Goal: Information Seeking & Learning: Learn about a topic

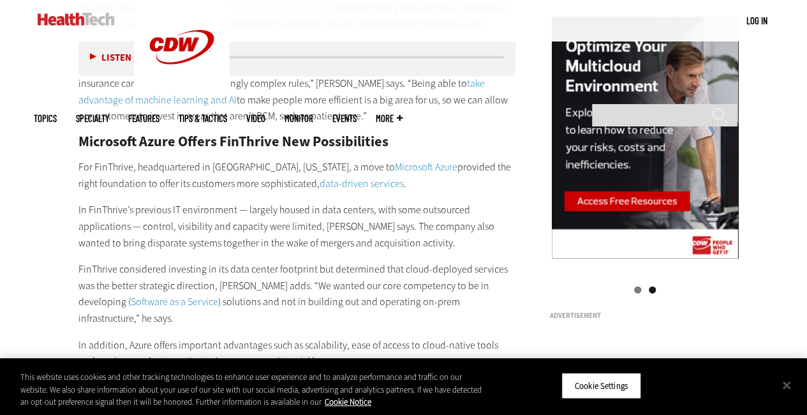
click at [451, 159] on p "For FinThrive, headquartered in [GEOGRAPHIC_DATA], [US_STATE], a move to Micros…" at bounding box center [298, 175] width 438 height 33
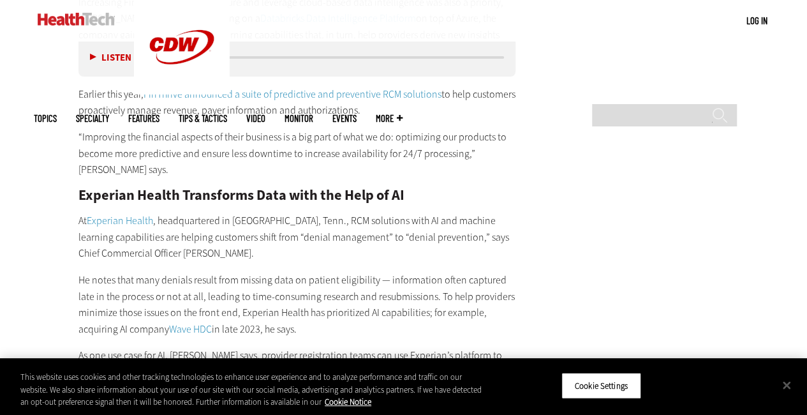
scroll to position [2485, 0]
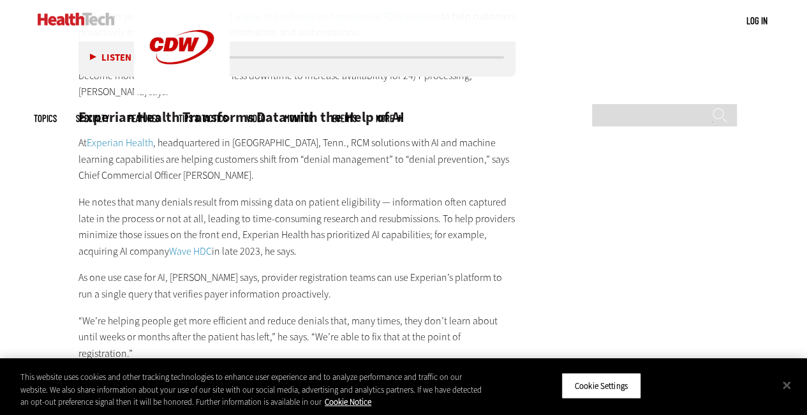
click at [312, 135] on p "At Experian Health , headquartered in [GEOGRAPHIC_DATA], Tenn., RCM solutions w…" at bounding box center [298, 159] width 438 height 49
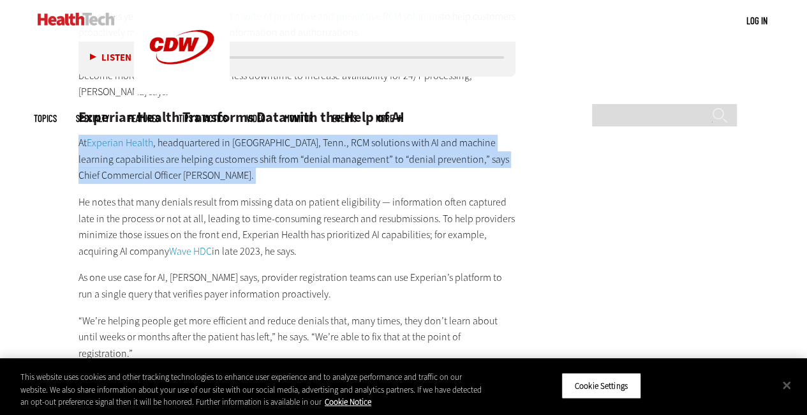
click at [312, 135] on p "At Experian Health , headquartered in [GEOGRAPHIC_DATA], Tenn., RCM solutions w…" at bounding box center [298, 159] width 438 height 49
click at [329, 135] on p "At Experian Health , headquartered in [GEOGRAPHIC_DATA], Tenn., RCM solutions w…" at bounding box center [298, 159] width 438 height 49
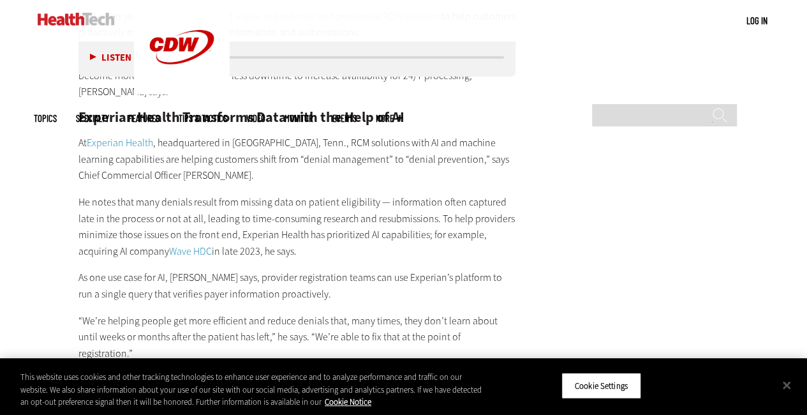
click at [318, 135] on p "At Experian Health , headquartered in [GEOGRAPHIC_DATA], Tenn., RCM solutions w…" at bounding box center [298, 159] width 438 height 49
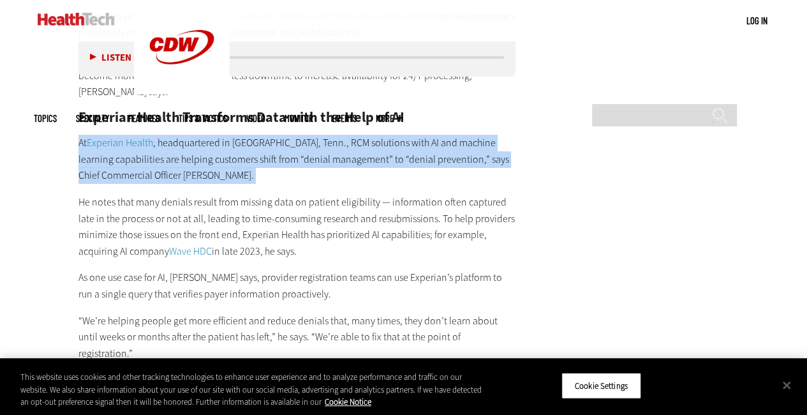
click at [318, 135] on p "At Experian Health , headquartered in [GEOGRAPHIC_DATA], Tenn., RCM solutions w…" at bounding box center [298, 159] width 438 height 49
click at [336, 144] on p "At Experian Health , headquartered in [GEOGRAPHIC_DATA], Tenn., RCM solutions w…" at bounding box center [298, 159] width 438 height 49
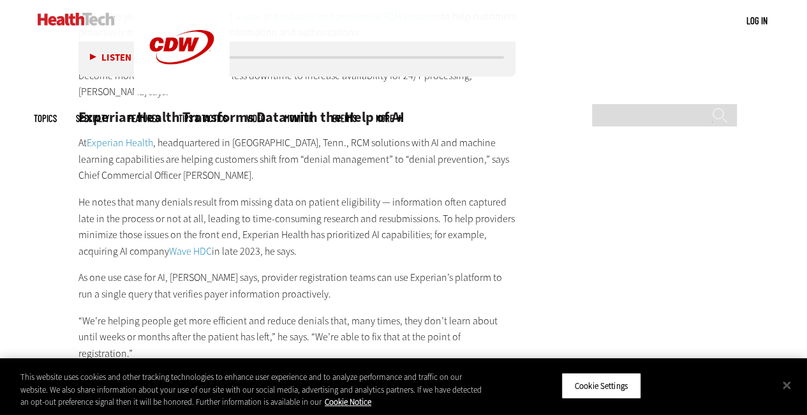
click at [336, 135] on p "At Experian Health , headquartered in [GEOGRAPHIC_DATA], Tenn., RCM solutions w…" at bounding box center [298, 159] width 438 height 49
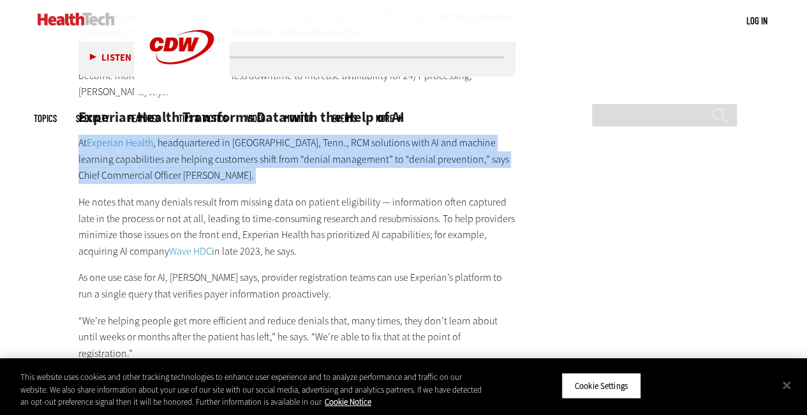
click at [336, 135] on p "At Experian Health , headquartered in [GEOGRAPHIC_DATA], Tenn., RCM solutions w…" at bounding box center [298, 159] width 438 height 49
click at [317, 147] on p "At Experian Health , headquartered in [GEOGRAPHIC_DATA], Tenn., RCM solutions w…" at bounding box center [298, 159] width 438 height 49
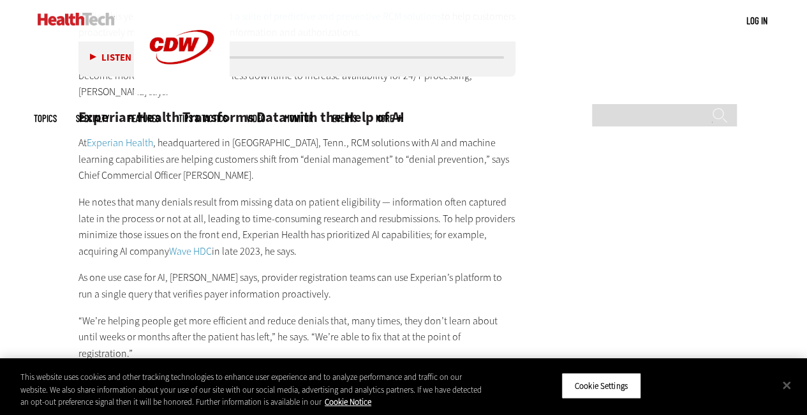
click at [363, 135] on p "At Experian Health , headquartered in [GEOGRAPHIC_DATA], Tenn., RCM solutions w…" at bounding box center [298, 159] width 438 height 49
click at [343, 144] on p "At Experian Health , headquartered in [GEOGRAPHIC_DATA], Tenn., RCM solutions w…" at bounding box center [298, 159] width 438 height 49
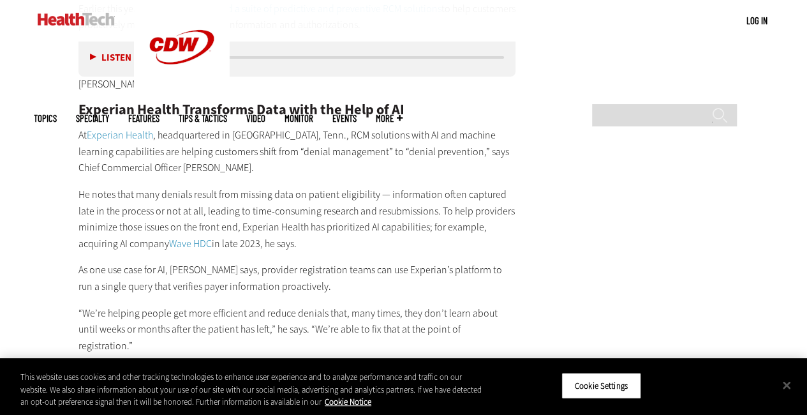
scroll to position [2549, 0]
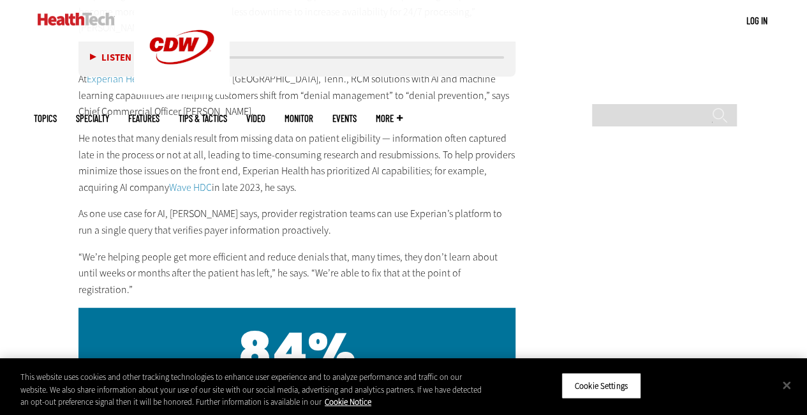
click at [260, 130] on p "He notes that many denials result from missing data on patient eligibility — in…" at bounding box center [298, 162] width 438 height 65
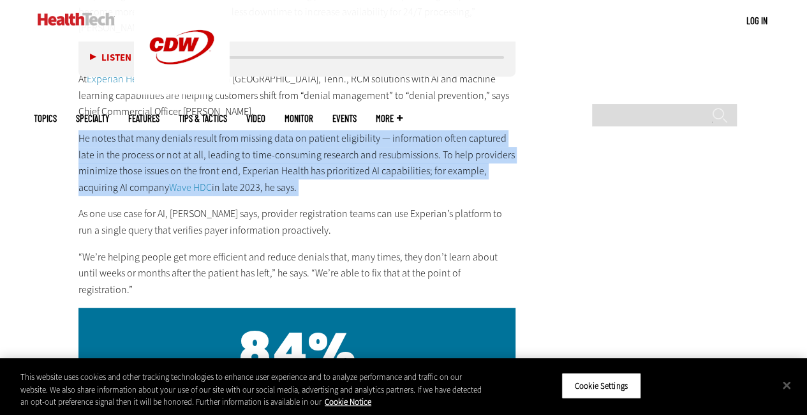
click at [260, 130] on p "He notes that many denials result from missing data on patient eligibility — in…" at bounding box center [298, 162] width 438 height 65
click at [257, 130] on p "He notes that many denials result from missing data on patient eligibility — in…" at bounding box center [298, 162] width 438 height 65
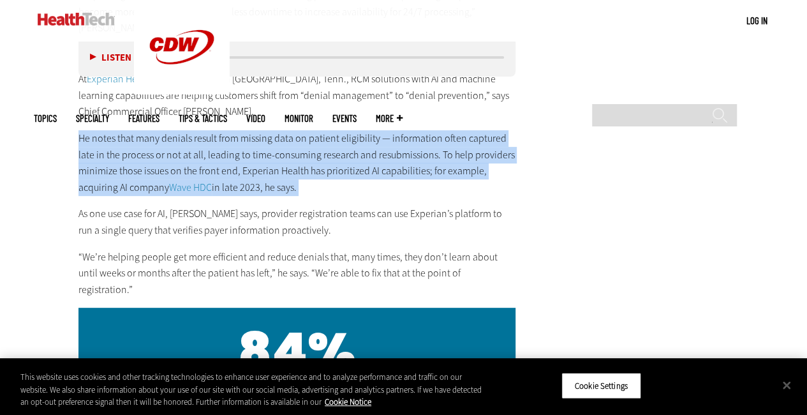
click at [216, 130] on p "He notes that many denials result from missing data on patient eligibility — in…" at bounding box center [298, 162] width 438 height 65
click at [154, 130] on p "He notes that many denials result from missing data on patient eligibility — in…" at bounding box center [298, 162] width 438 height 65
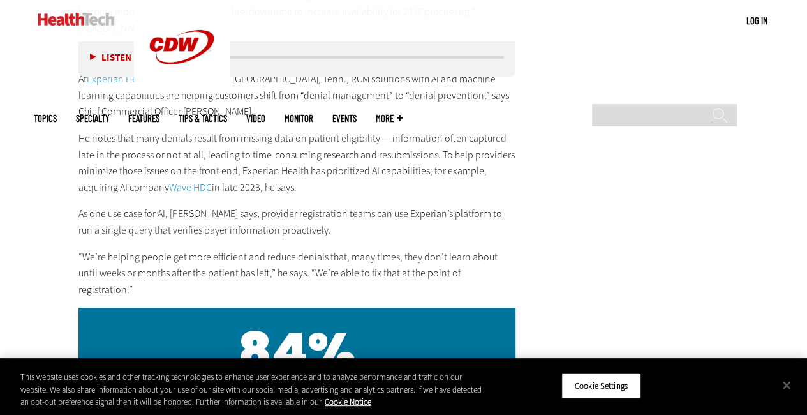
click at [423, 130] on p "He notes that many denials result from missing data on patient eligibility — in…" at bounding box center [298, 162] width 438 height 65
drag, startPoint x: 199, startPoint y: 160, endPoint x: 156, endPoint y: 137, distance: 49.1
drag, startPoint x: 156, startPoint y: 137, endPoint x: 146, endPoint y: 149, distance: 15.9
click at [146, 149] on p "He notes that many denials result from missing data on patient eligibility — in…" at bounding box center [298, 162] width 438 height 65
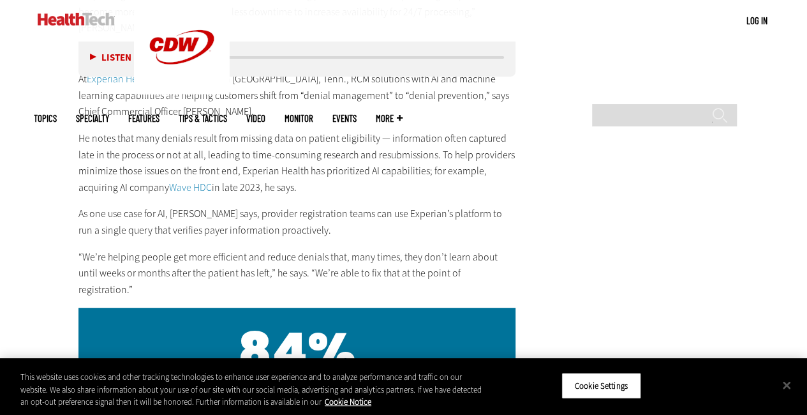
click at [218, 206] on p "As one use case for AI, [PERSON_NAME] says, provider registration teams can use…" at bounding box center [298, 222] width 438 height 33
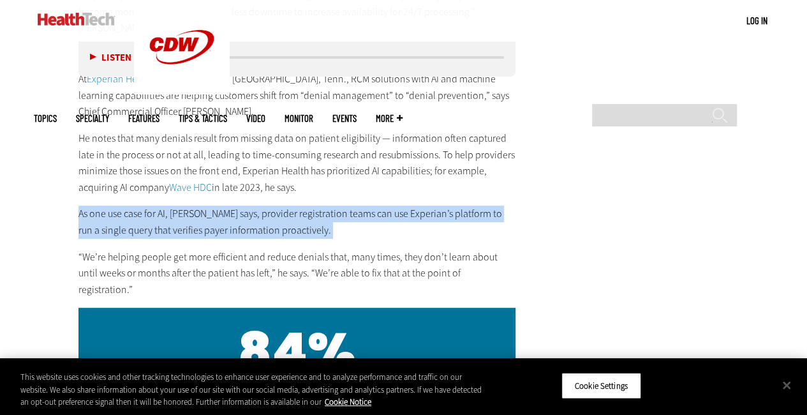
click at [218, 206] on p "As one use case for AI, [PERSON_NAME] says, provider registration teams can use…" at bounding box center [298, 222] width 438 height 33
click at [177, 206] on p "As one use case for AI, [PERSON_NAME] says, provider registration teams can use…" at bounding box center [298, 222] width 438 height 33
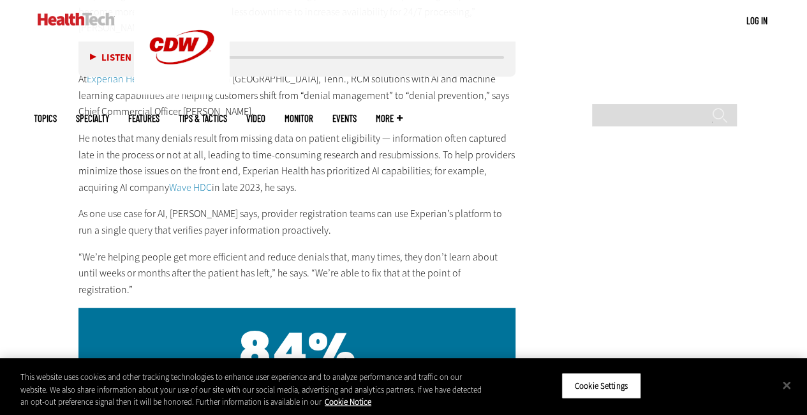
click at [174, 249] on p "“We’re helping people get more efficient and reduce denials that, many times, t…" at bounding box center [298, 273] width 438 height 49
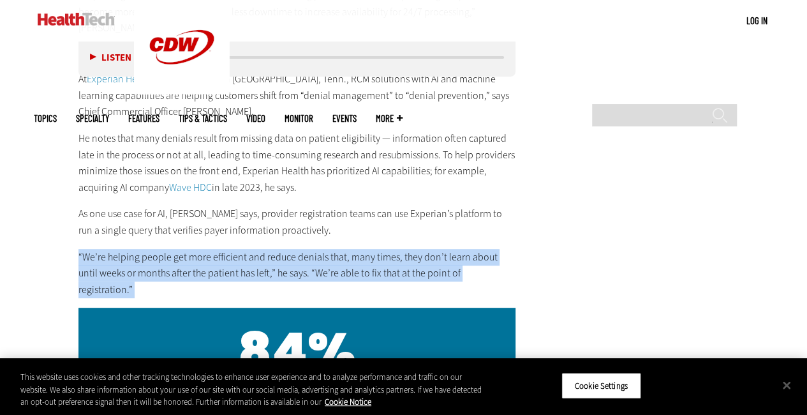
click at [174, 249] on p "“We’re helping people get more efficient and reduce denials that, many times, t…" at bounding box center [298, 273] width 438 height 49
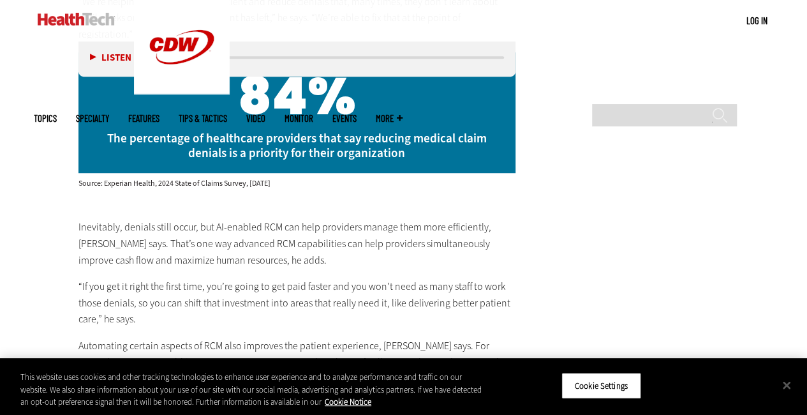
scroll to position [2868, 0]
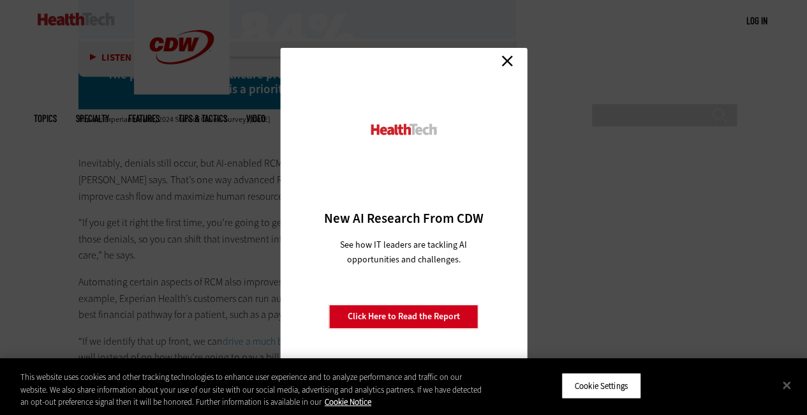
click at [512, 58] on link "Close" at bounding box center [507, 60] width 19 height 19
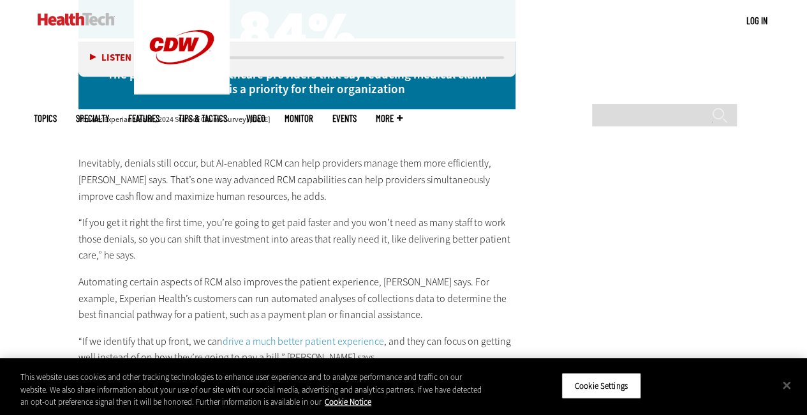
scroll to position [2932, 0]
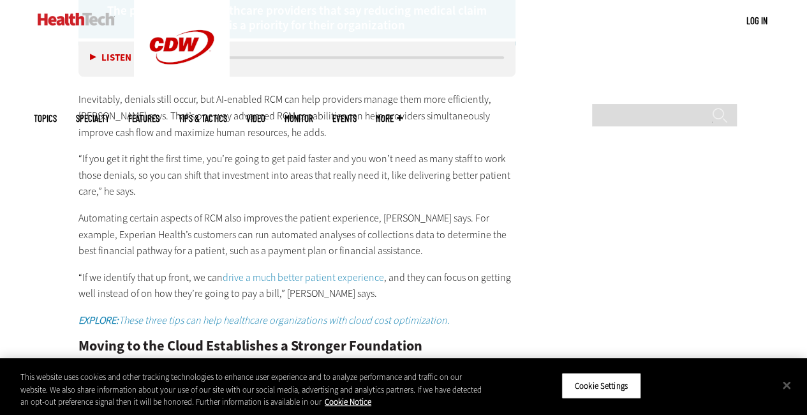
click at [180, 210] on p "Automating certain aspects of RCM also improves the patient experience, [PERSON…" at bounding box center [298, 234] width 438 height 49
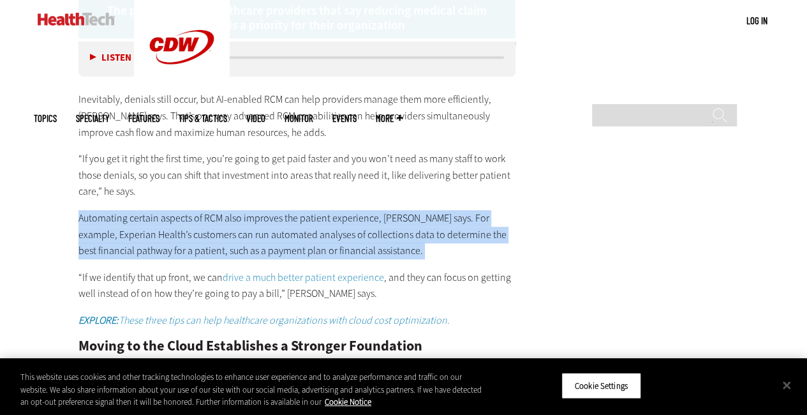
click at [180, 210] on p "Automating certain aspects of RCM also improves the patient experience, [PERSON…" at bounding box center [298, 234] width 438 height 49
click at [200, 210] on p "Automating certain aspects of RCM also improves the patient experience, [PERSON…" at bounding box center [298, 234] width 438 height 49
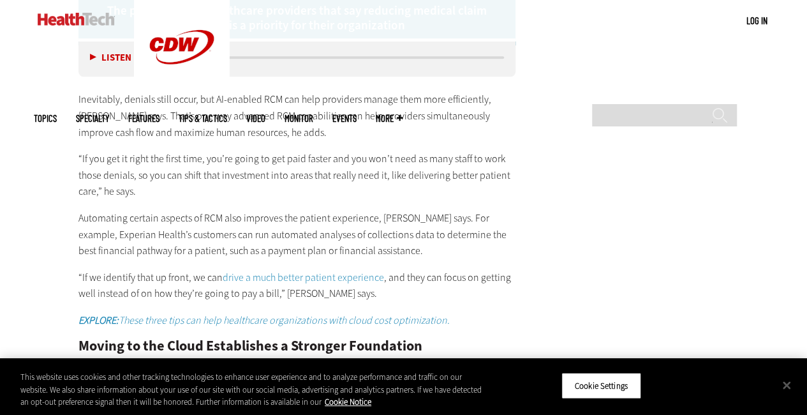
click at [199, 210] on p "Automating certain aspects of RCM also improves the patient experience, [PERSON…" at bounding box center [298, 234] width 438 height 49
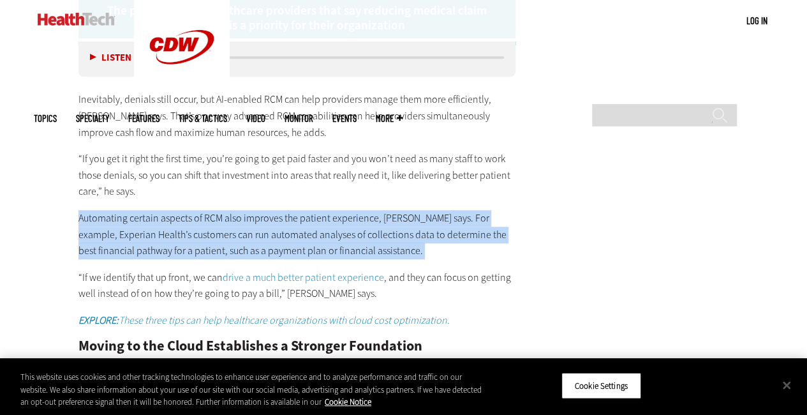
click at [199, 210] on p "Automating certain aspects of RCM also improves the patient experience, [PERSON…" at bounding box center [298, 234] width 438 height 49
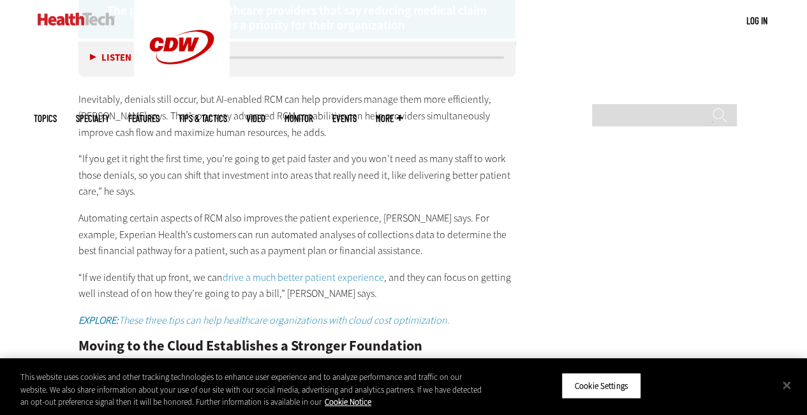
click at [225, 210] on p "Automating certain aspects of RCM also improves the patient experience, [PERSON…" at bounding box center [298, 234] width 438 height 49
click at [220, 210] on p "Automating certain aspects of RCM also improves the patient experience, [PERSON…" at bounding box center [298, 234] width 438 height 49
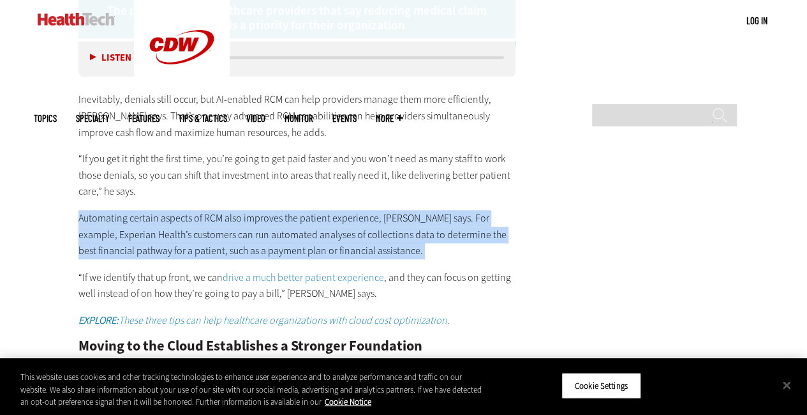
click at [220, 210] on p "Automating certain aspects of RCM also improves the patient experience, [PERSON…" at bounding box center [298, 234] width 438 height 49
click at [194, 210] on p "Automating certain aspects of RCM also improves the patient experience, [PERSON…" at bounding box center [298, 234] width 438 height 49
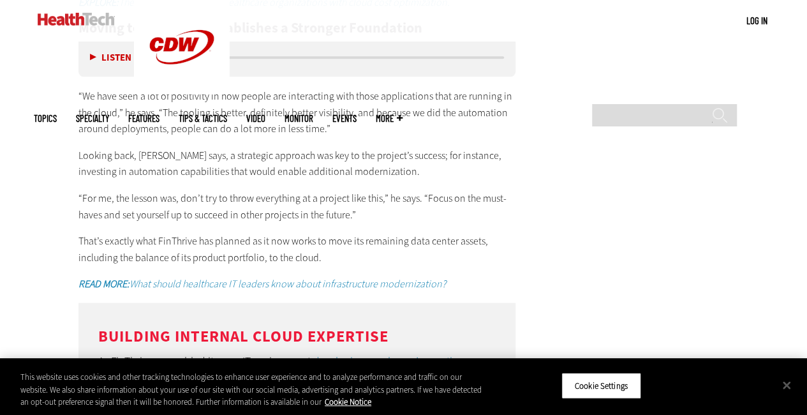
scroll to position [3187, 0]
